Goal: Task Accomplishment & Management: Manage account settings

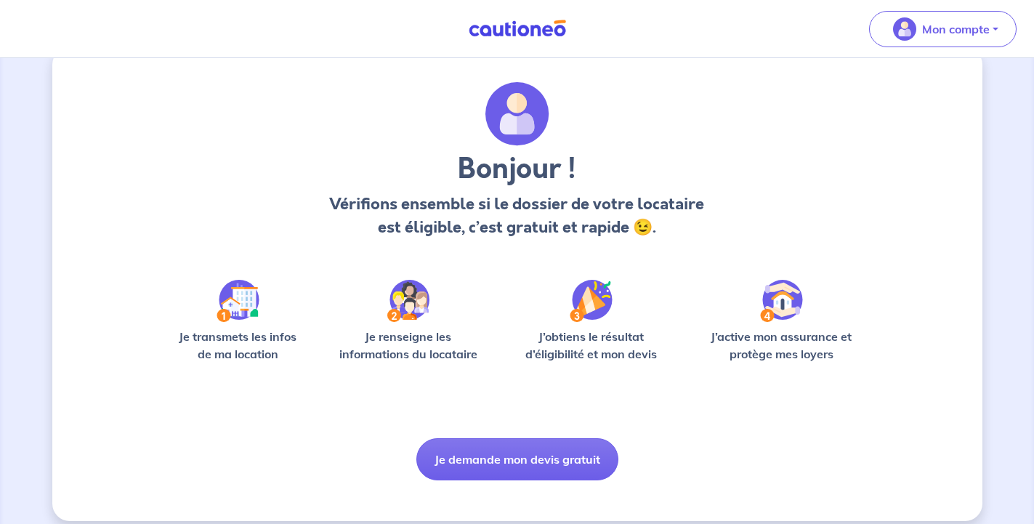
scroll to position [43, 0]
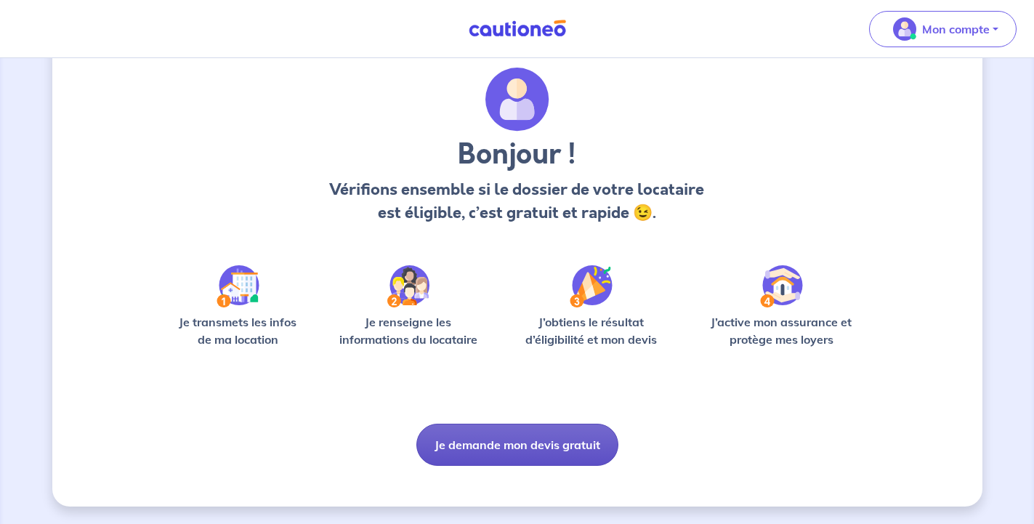
click at [511, 446] on button "Je demande mon devis gratuit" at bounding box center [517, 445] width 202 height 42
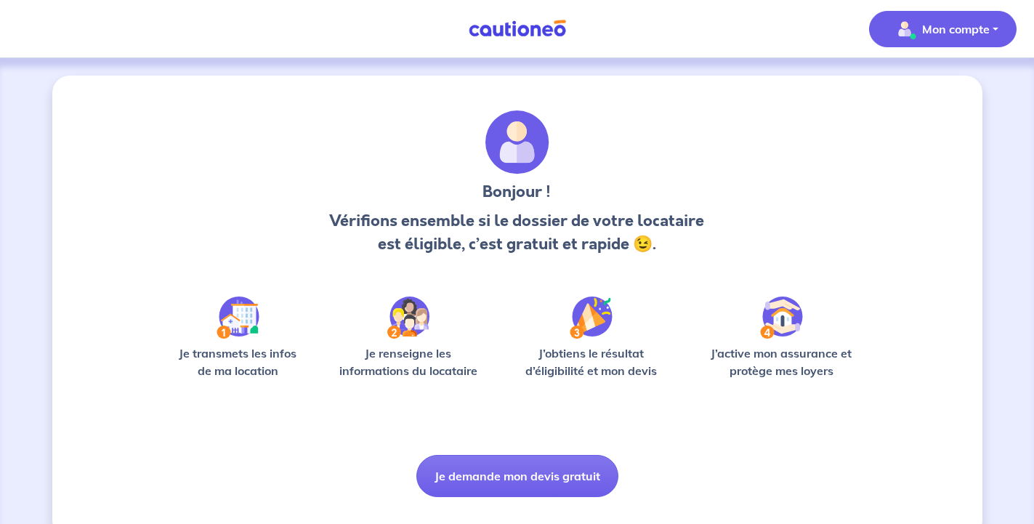
click at [943, 26] on p "Mon compte" at bounding box center [956, 28] width 68 height 17
click at [905, 91] on link "Mes informations" at bounding box center [928, 89] width 117 height 23
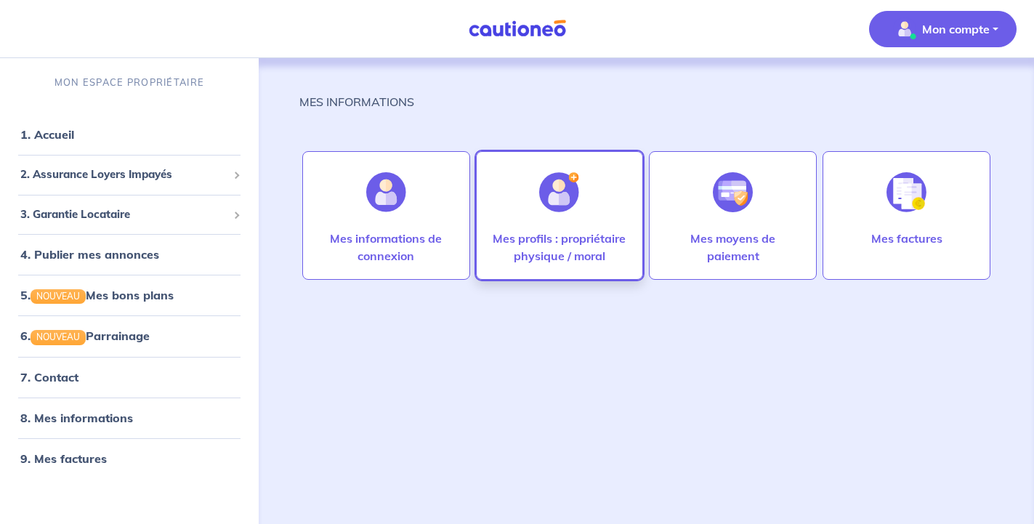
click at [546, 249] on p "Mes profils : propriétaire physique / moral" at bounding box center [559, 247] width 137 height 35
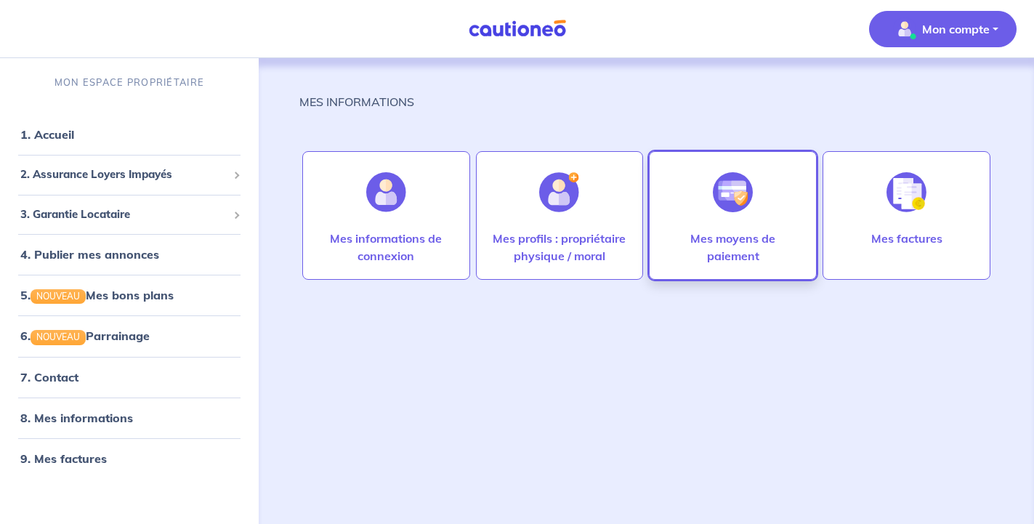
click at [760, 235] on p "Mes moyens de paiement" at bounding box center [732, 247] width 137 height 35
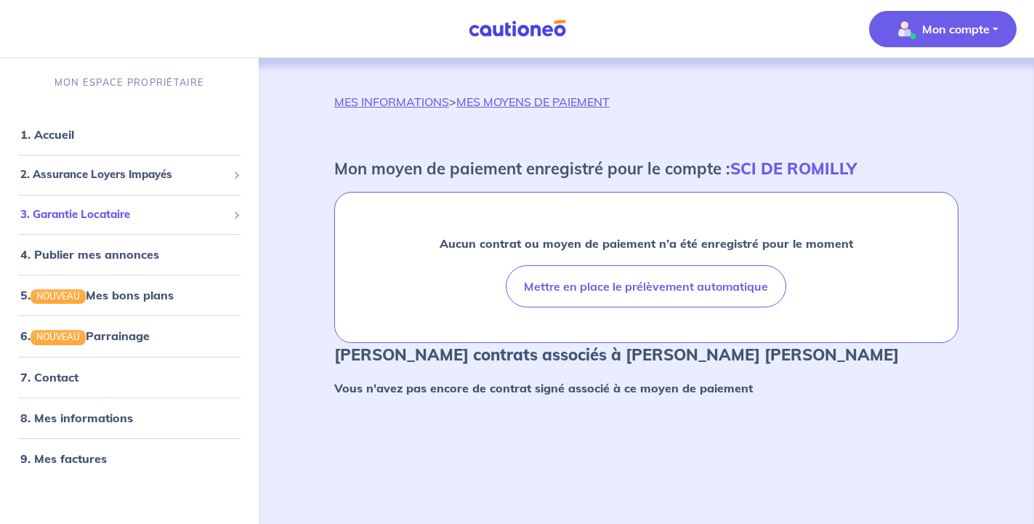
click at [118, 213] on span "3. Garantie Locataire" at bounding box center [123, 214] width 207 height 17
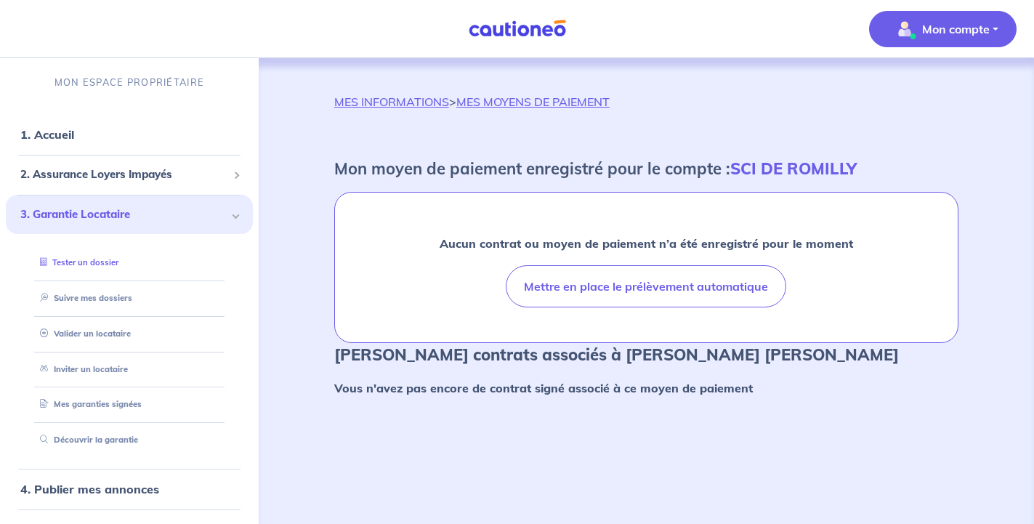
click at [96, 267] on link "Tester un dossier" at bounding box center [76, 262] width 84 height 10
